Goal: Transaction & Acquisition: Purchase product/service

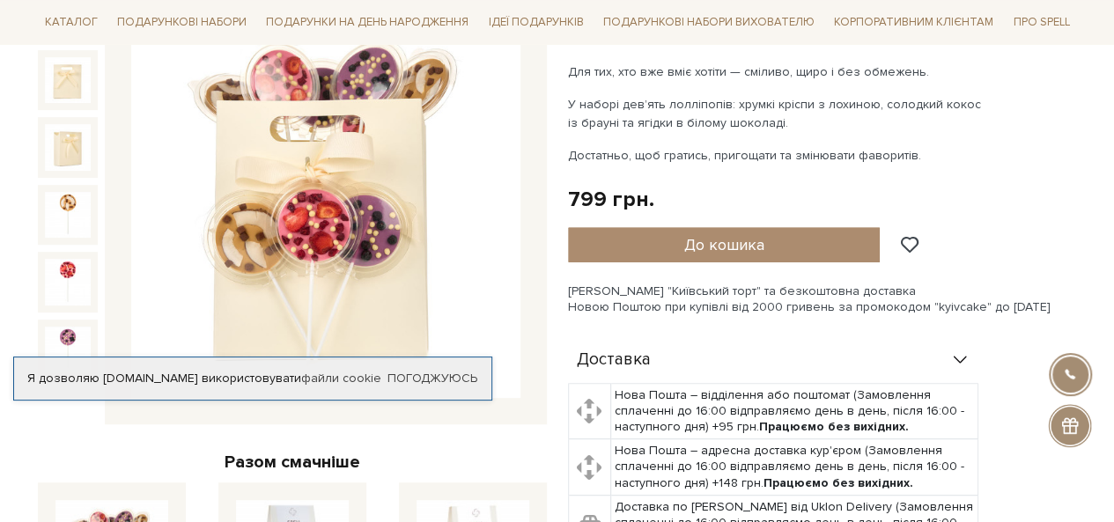
scroll to position [352, 0]
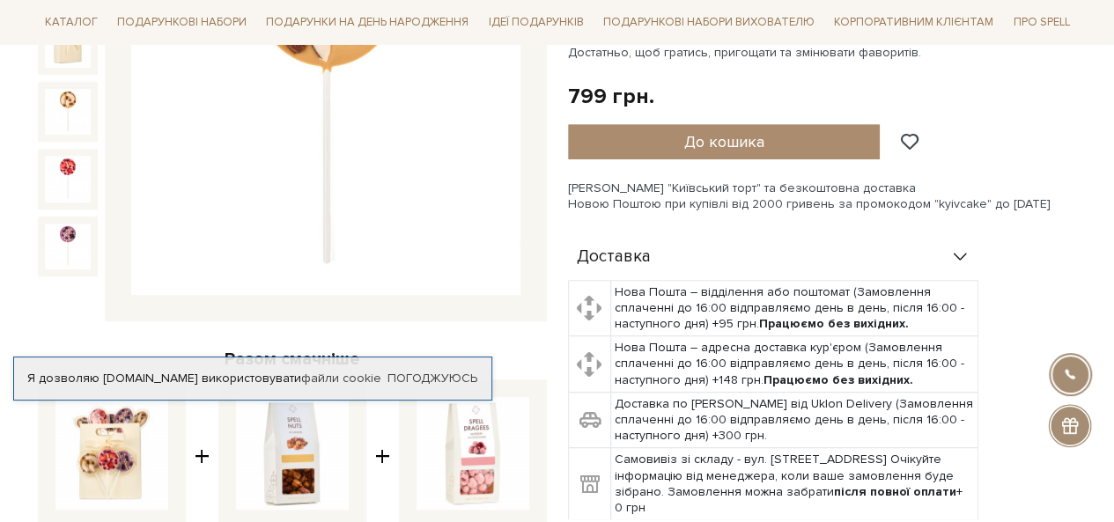
click at [76, 100] on img at bounding box center [68, 112] width 46 height 46
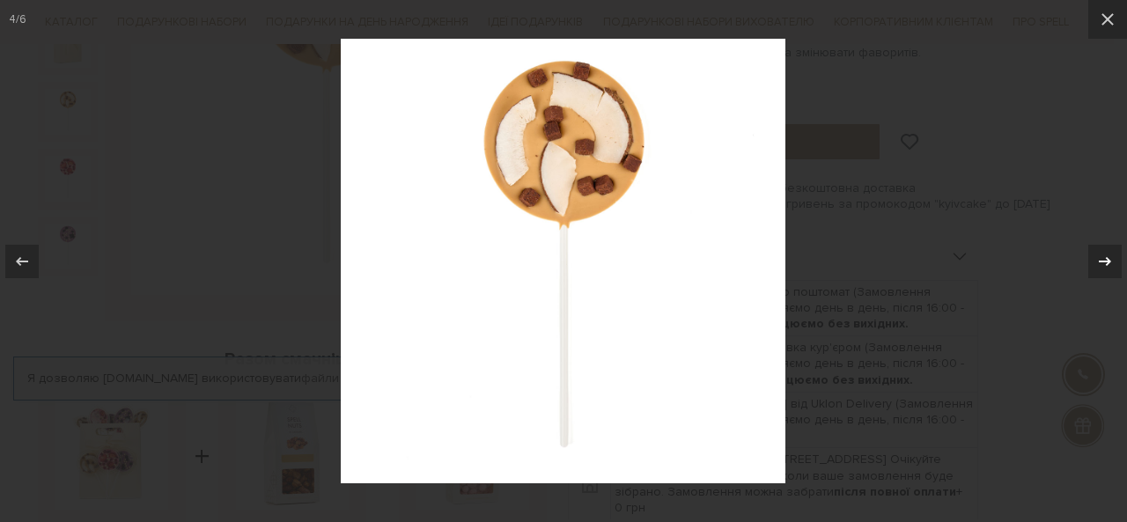
click at [1106, 262] on icon at bounding box center [1105, 261] width 21 height 21
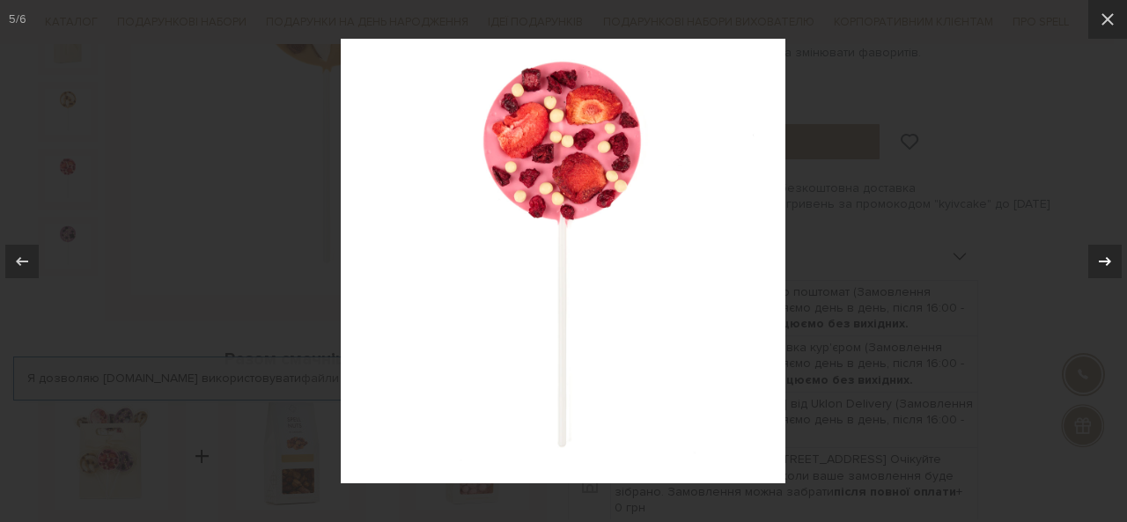
click at [1106, 262] on icon at bounding box center [1105, 261] width 21 height 21
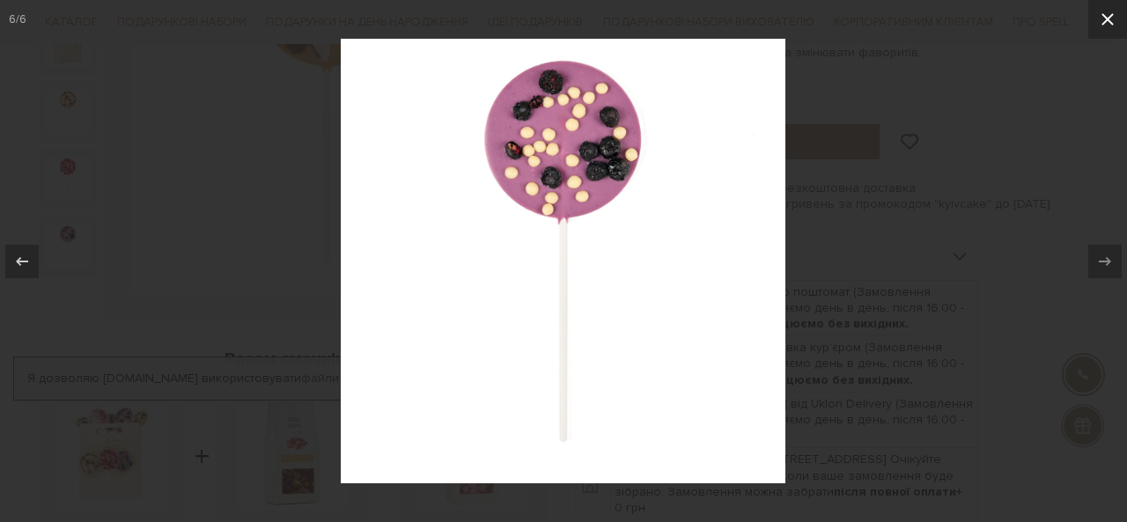
click at [1108, 17] on icon at bounding box center [1107, 19] width 21 height 21
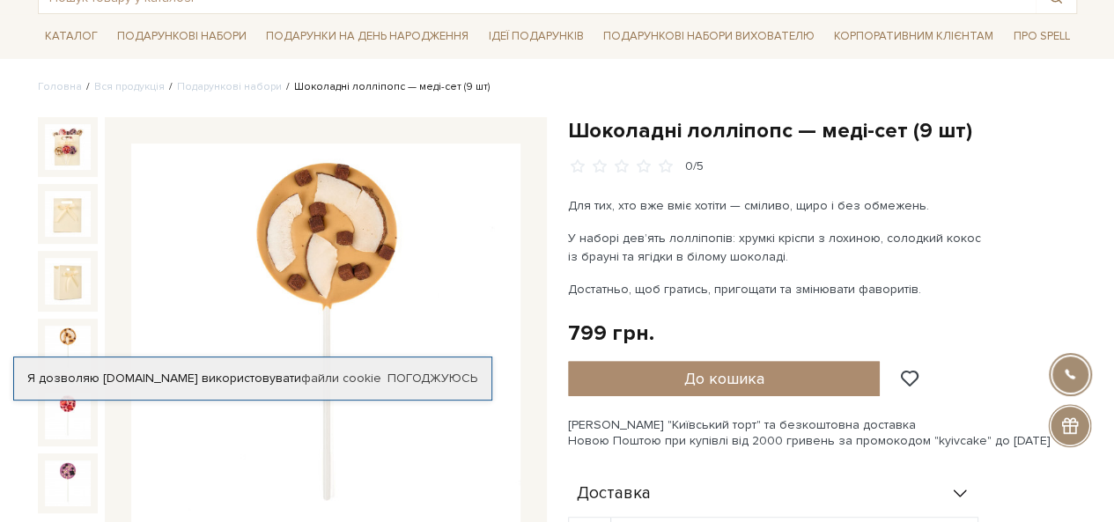
scroll to position [88, 0]
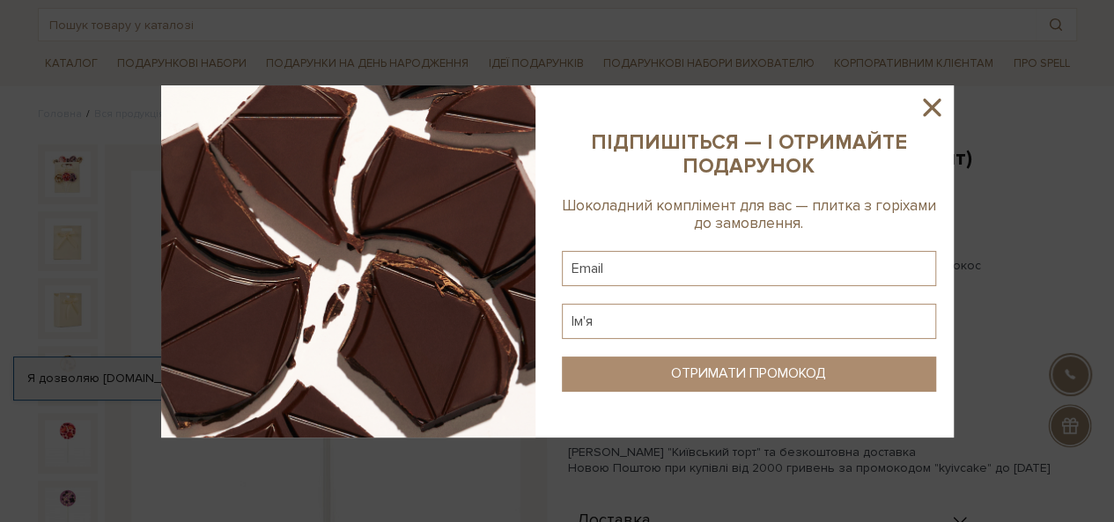
click at [939, 108] on icon at bounding box center [932, 107] width 30 height 30
